Goal: Manage account settings

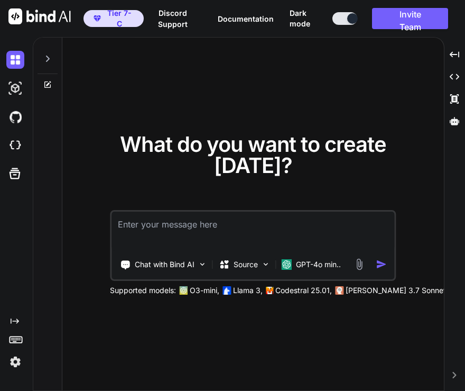
click at [17, 369] on img at bounding box center [15, 362] width 18 height 18
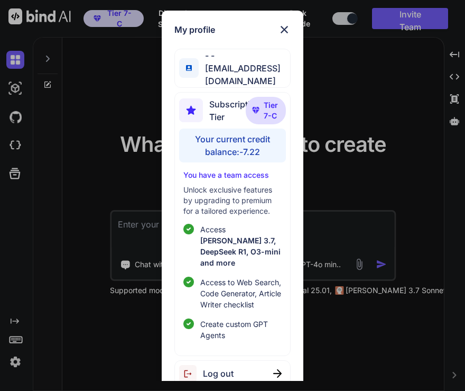
click at [112, 74] on div "My profile - - kingkranyutthasin@gmail.com Subscription Tier Tier 7-C Your curr…" at bounding box center [232, 195] width 465 height 391
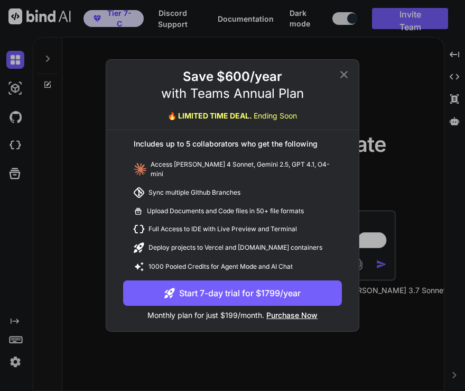
type textarea "x"
click at [268, 286] on button "Start 7-day trial for $1799/year" at bounding box center [232, 292] width 219 height 25
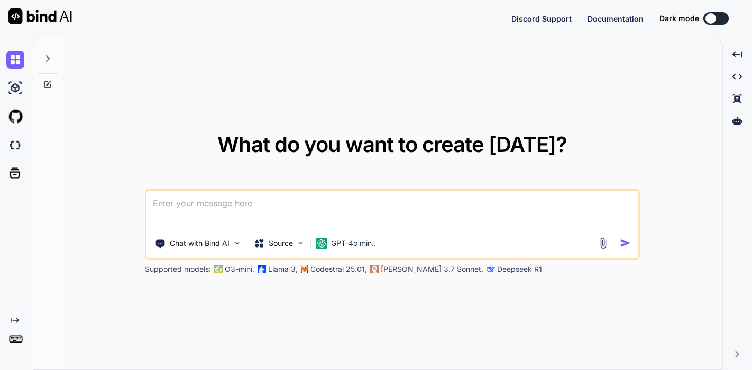
type textarea "x"
